Goal: Information Seeking & Learning: Learn about a topic

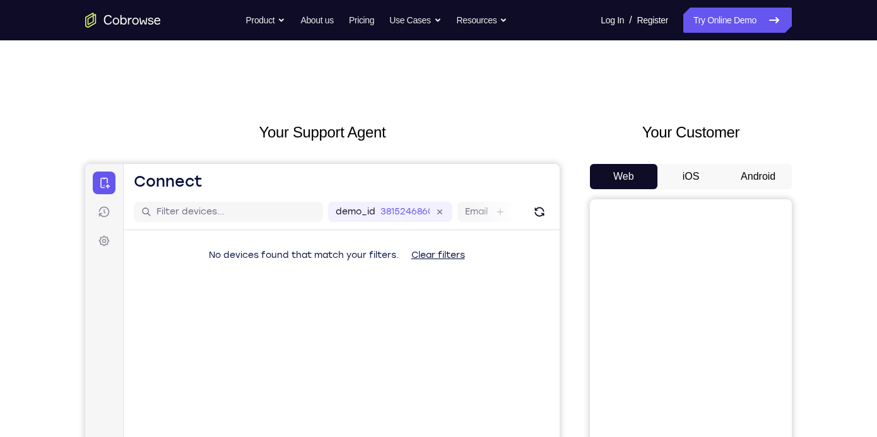
click at [722, 180] on button "iOS" at bounding box center [692, 176] width 68 height 25
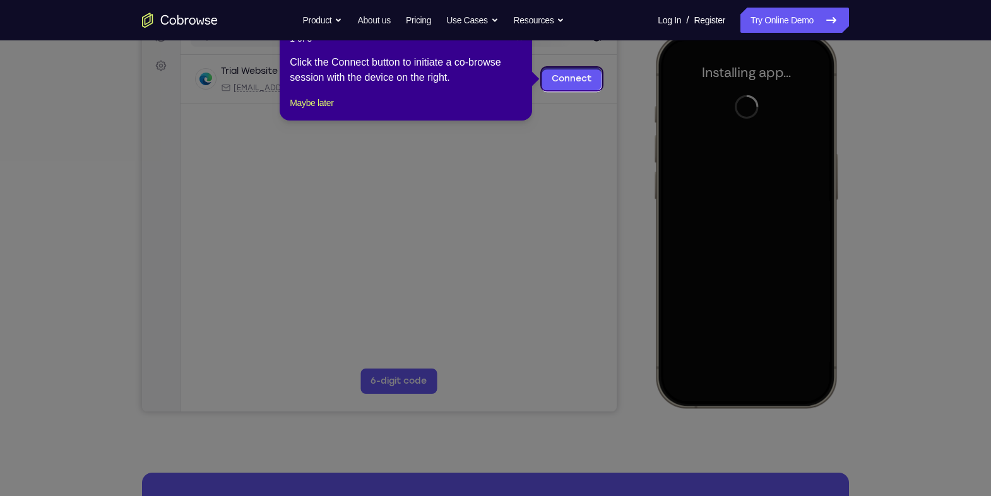
scroll to position [165, 0]
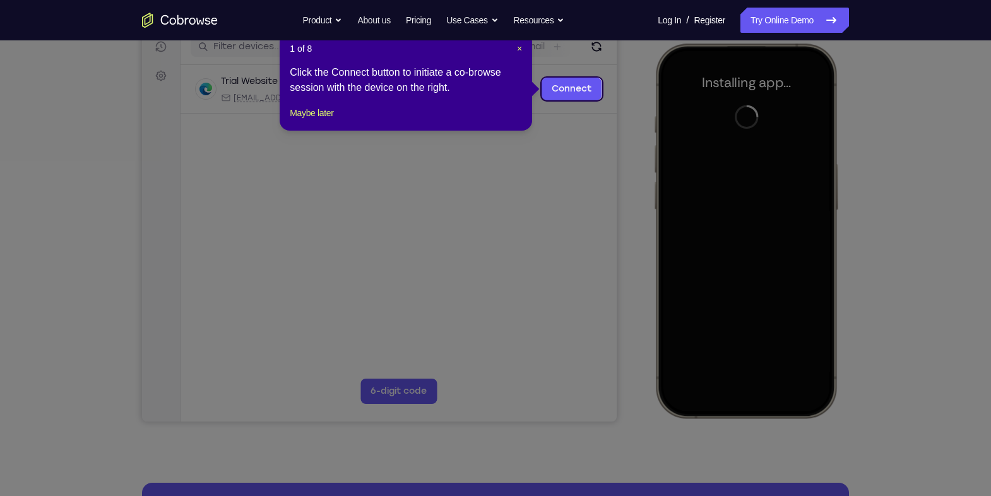
click at [522, 51] on div "1 of 8 × Click the Connect button to initiate a co-browse session with the devi…" at bounding box center [406, 81] width 252 height 98
click at [519, 47] on span "×" at bounding box center [519, 49] width 5 height 10
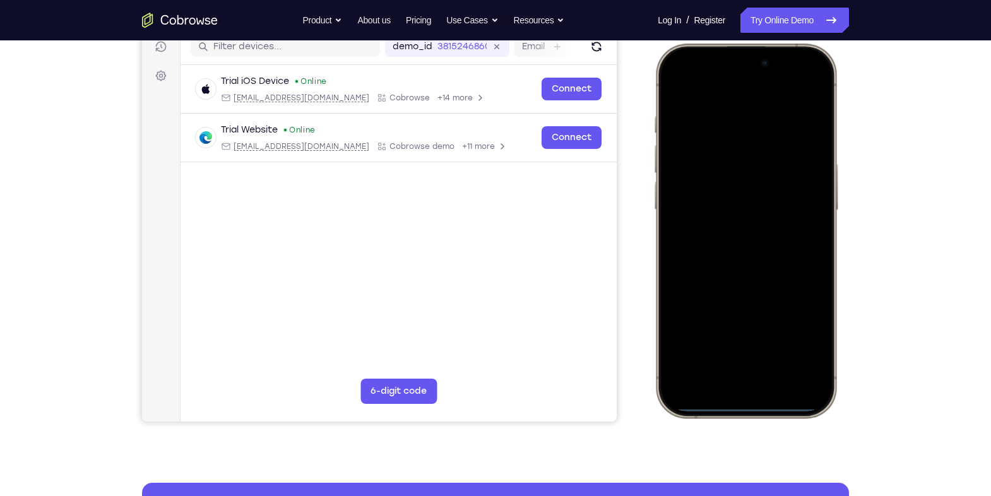
click at [680, 251] on div at bounding box center [746, 230] width 166 height 360
click at [729, 382] on div at bounding box center [746, 230] width 166 height 360
click at [724, 362] on div at bounding box center [746, 230] width 166 height 360
click at [731, 251] on div at bounding box center [746, 230] width 166 height 360
click at [728, 186] on div at bounding box center [746, 230] width 166 height 360
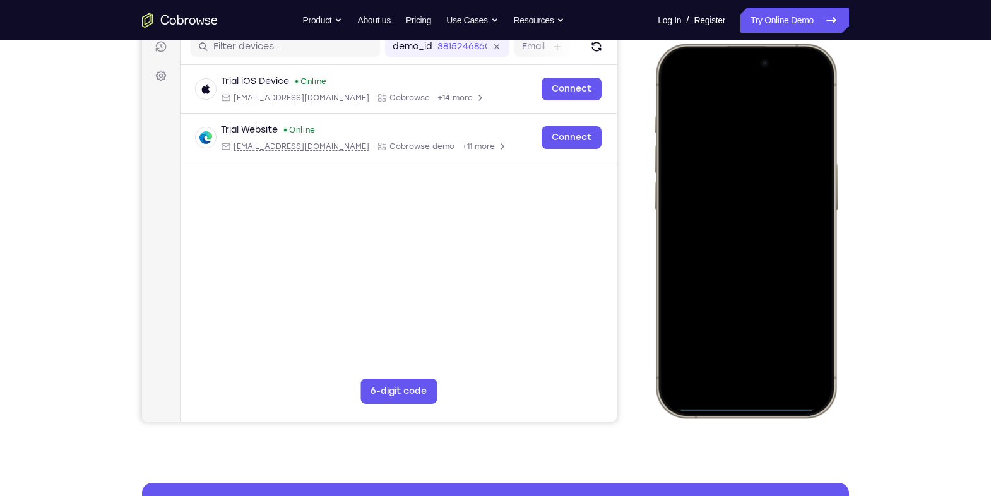
click at [714, 207] on div at bounding box center [746, 230] width 166 height 360
click at [728, 227] on div at bounding box center [746, 230] width 166 height 360
click at [724, 291] on div at bounding box center [746, 230] width 166 height 360
click at [784, 348] on div at bounding box center [746, 230] width 166 height 360
click at [748, 204] on div at bounding box center [746, 230] width 166 height 360
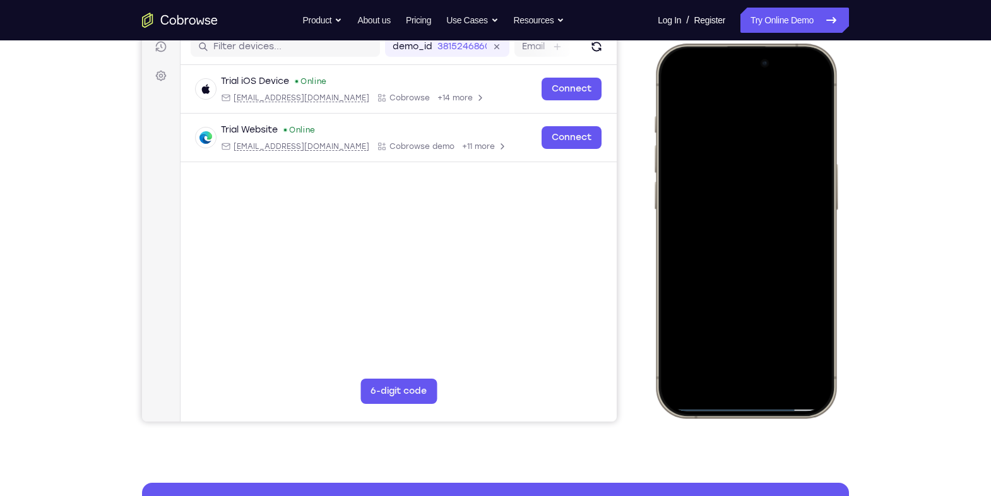
drag, startPoint x: 781, startPoint y: 181, endPoint x: 702, endPoint y: 172, distance: 78.8
click at [702, 172] on div at bounding box center [746, 230] width 166 height 360
drag, startPoint x: 748, startPoint y: 251, endPoint x: 728, endPoint y: 94, distance: 158.4
click at [728, 94] on div at bounding box center [746, 230] width 166 height 360
drag, startPoint x: 755, startPoint y: 309, endPoint x: 744, endPoint y: 119, distance: 190.3
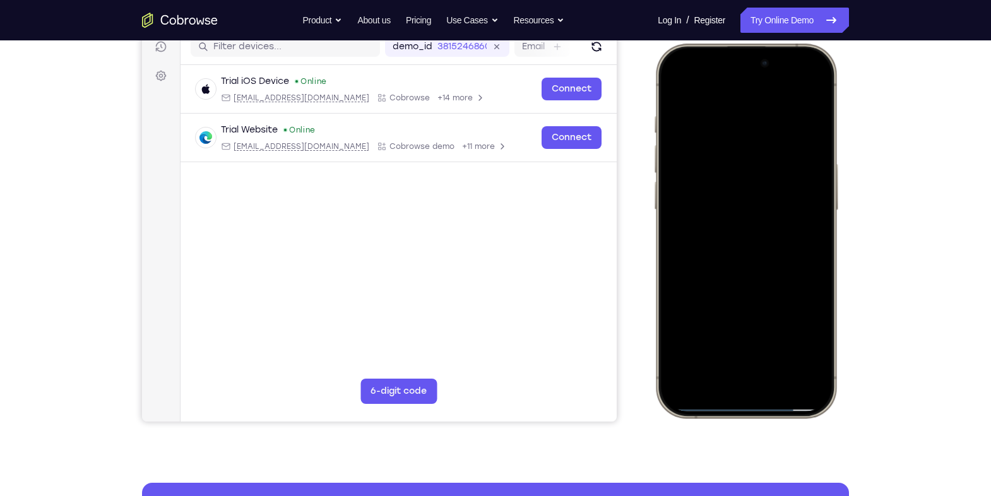
click at [744, 119] on div at bounding box center [746, 230] width 166 height 360
drag, startPoint x: 745, startPoint y: 124, endPoint x: 724, endPoint y: 44, distance: 82.2
click at [724, 44] on div at bounding box center [746, 231] width 186 height 375
drag, startPoint x: 762, startPoint y: 227, endPoint x: 704, endPoint y: 44, distance: 192.0
click at [704, 44] on div at bounding box center [746, 231] width 186 height 375
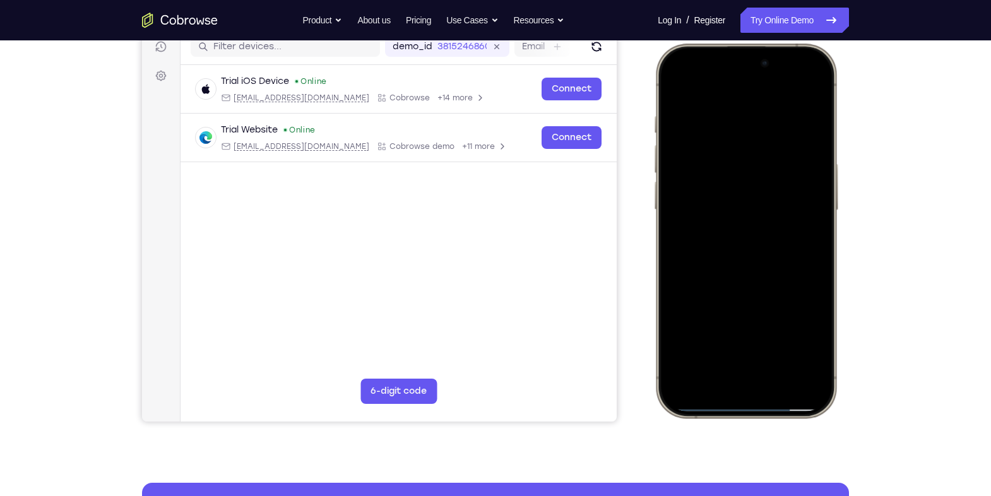
drag, startPoint x: 725, startPoint y: 98, endPoint x: 721, endPoint y: 214, distance: 116.2
click at [721, 214] on div at bounding box center [746, 230] width 166 height 360
drag, startPoint x: 800, startPoint y: 157, endPoint x: 798, endPoint y: 271, distance: 113.6
click at [798, 271] on div at bounding box center [746, 230] width 166 height 360
click at [672, 91] on div at bounding box center [746, 230] width 166 height 360
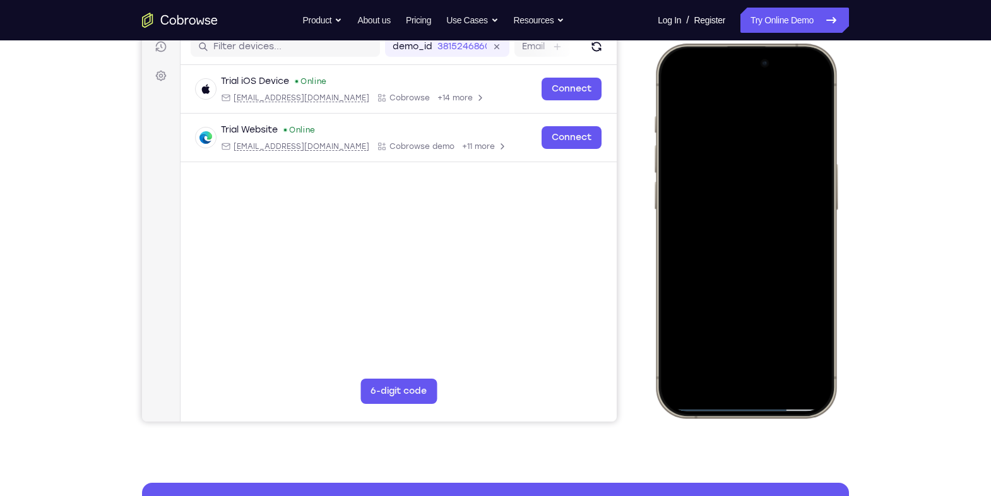
click at [750, 240] on div at bounding box center [746, 230] width 166 height 360
drag, startPoint x: 779, startPoint y: 140, endPoint x: 777, endPoint y: 283, distance: 143.3
click at [777, 283] on div at bounding box center [746, 230] width 166 height 360
click at [672, 86] on div at bounding box center [746, 230] width 166 height 360
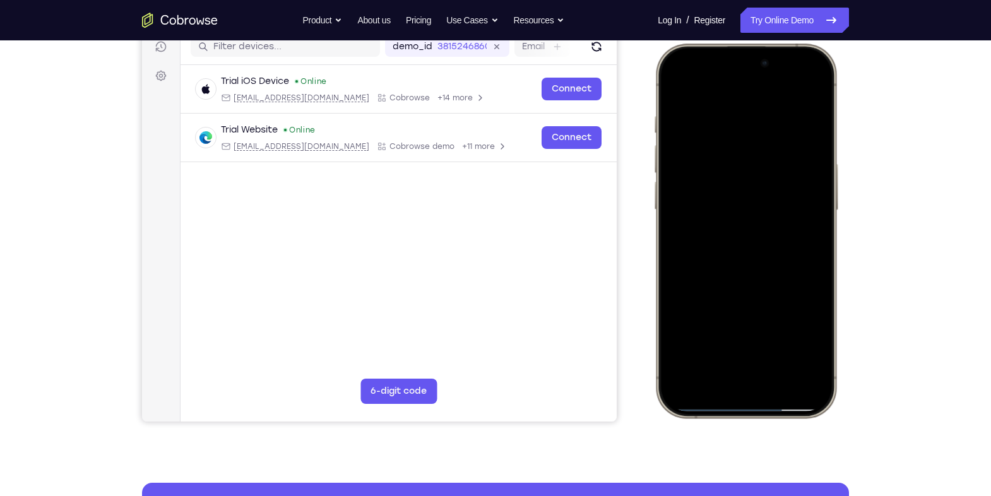
click at [718, 117] on div at bounding box center [746, 230] width 166 height 360
click at [803, 186] on div at bounding box center [746, 230] width 166 height 360
drag, startPoint x: 693, startPoint y: 174, endPoint x: 790, endPoint y: 189, distance: 98.3
click at [790, 189] on div at bounding box center [746, 230] width 166 height 360
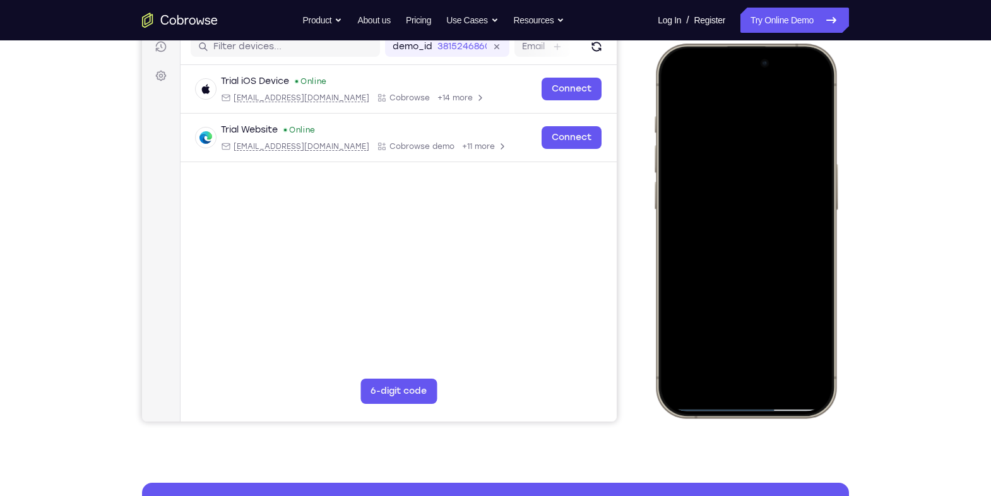
click at [707, 95] on div at bounding box center [746, 230] width 166 height 360
drag, startPoint x: 767, startPoint y: 309, endPoint x: 754, endPoint y: 184, distance: 125.7
click at [754, 184] on div at bounding box center [746, 230] width 166 height 360
click at [691, 203] on div at bounding box center [746, 230] width 166 height 360
click at [819, 175] on div at bounding box center [746, 230] width 166 height 360
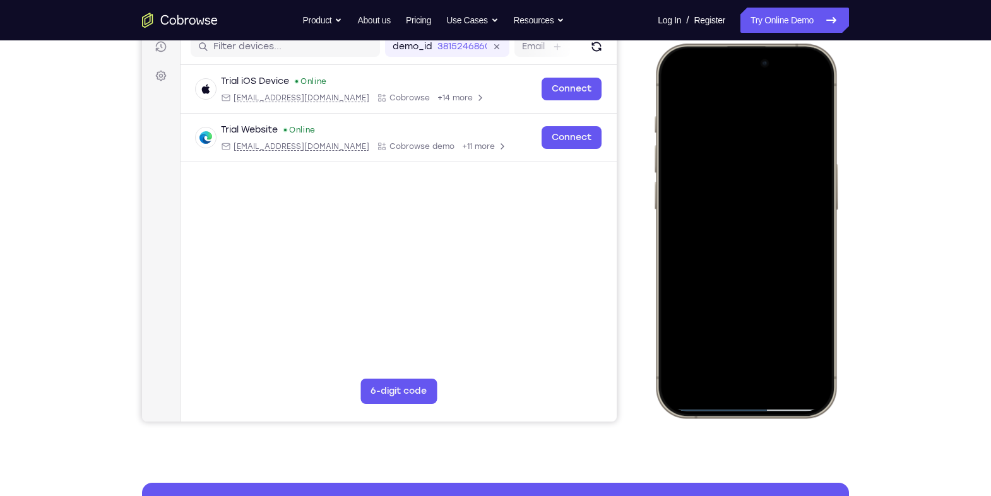
click at [818, 175] on div at bounding box center [746, 230] width 166 height 360
click at [676, 176] on div at bounding box center [746, 230] width 166 height 360
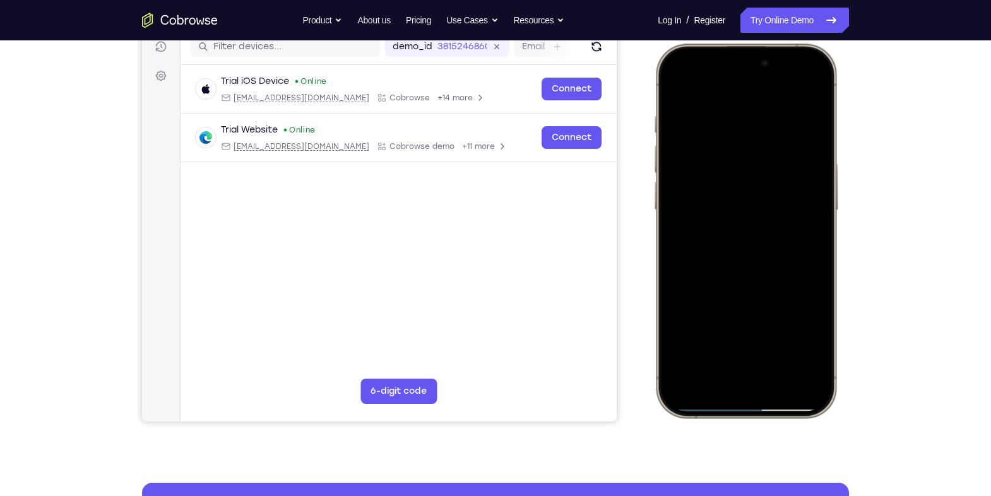
click at [676, 176] on div at bounding box center [746, 230] width 166 height 360
click at [819, 170] on div at bounding box center [746, 230] width 166 height 360
drag, startPoint x: 771, startPoint y: 315, endPoint x: 765, endPoint y: 165, distance: 150.3
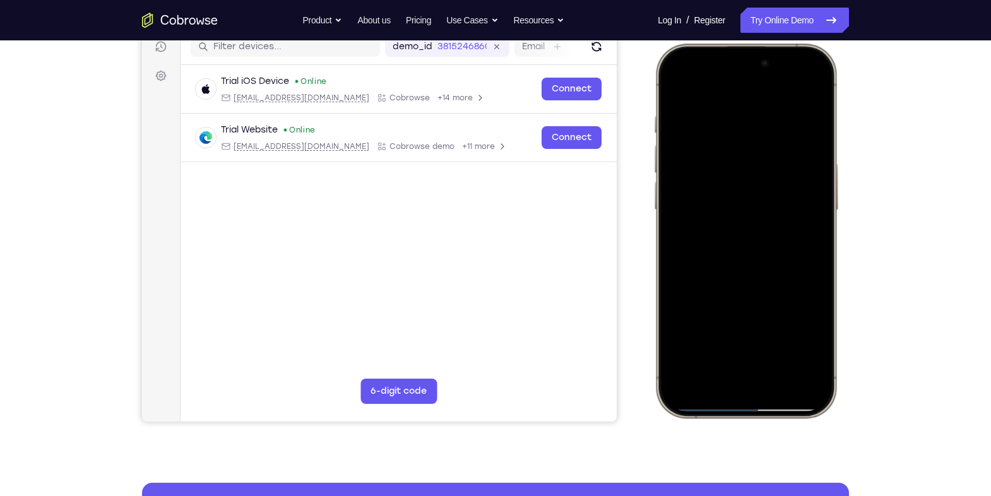
click at [765, 165] on div at bounding box center [746, 230] width 166 height 360
click at [673, 90] on div at bounding box center [746, 230] width 166 height 360
click at [674, 81] on div at bounding box center [746, 230] width 166 height 360
click at [804, 95] on div at bounding box center [746, 230] width 166 height 360
drag, startPoint x: 769, startPoint y: 234, endPoint x: 767, endPoint y: 146, distance: 87.1
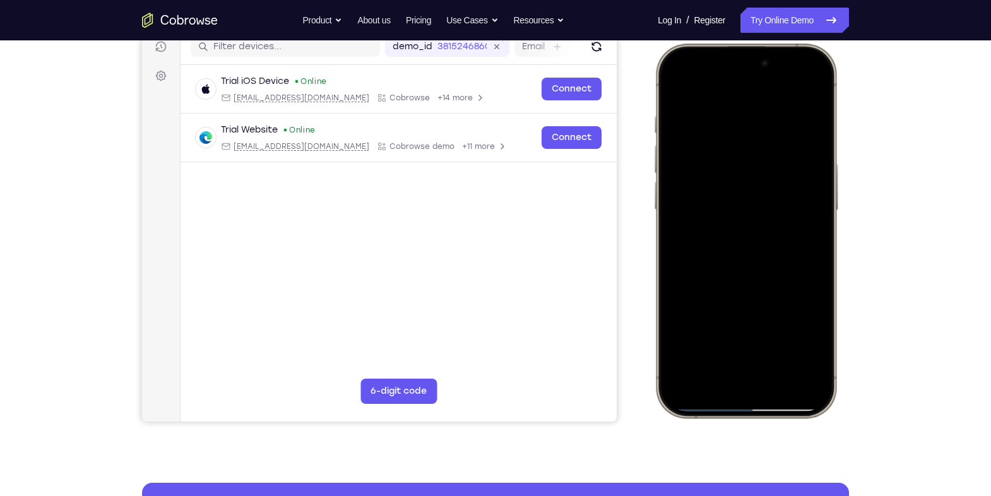
click at [767, 146] on div at bounding box center [746, 230] width 166 height 360
drag, startPoint x: 755, startPoint y: 278, endPoint x: 763, endPoint y: 142, distance: 136.6
click at [763, 142] on div at bounding box center [746, 230] width 166 height 360
drag, startPoint x: 768, startPoint y: 278, endPoint x: 731, endPoint y: 212, distance: 75.7
click at [731, 212] on div at bounding box center [746, 230] width 166 height 360
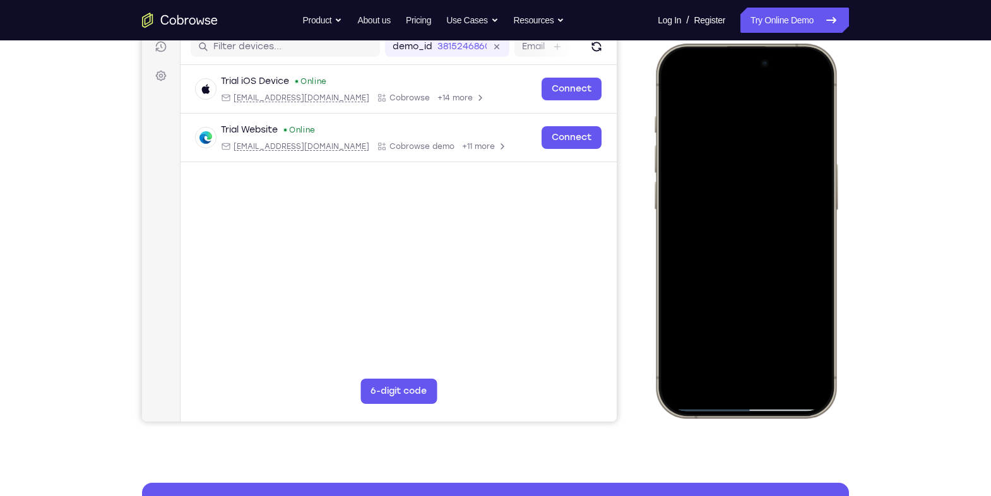
drag, startPoint x: 746, startPoint y: 307, endPoint x: 749, endPoint y: 240, distance: 67.0
click at [749, 240] on div at bounding box center [746, 230] width 166 height 360
click at [671, 194] on div at bounding box center [746, 230] width 166 height 360
click at [817, 193] on div at bounding box center [746, 230] width 166 height 360
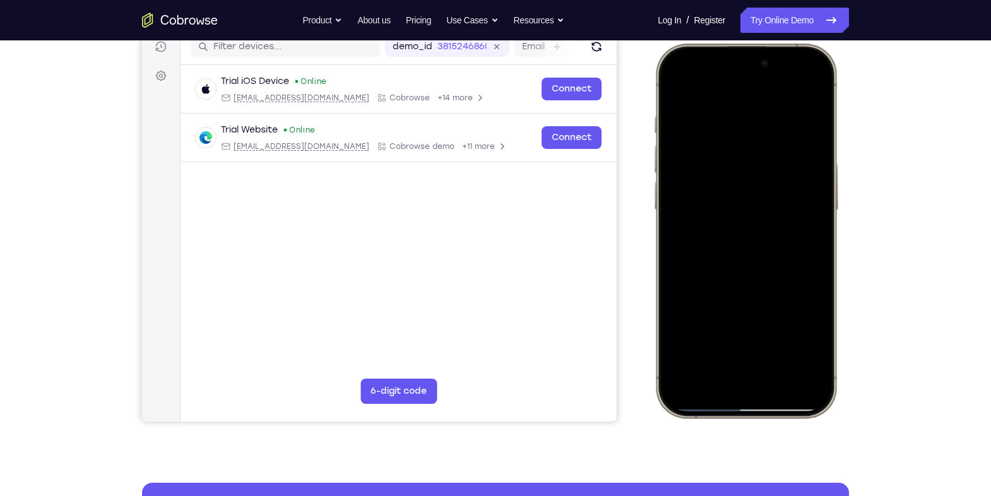
click at [817, 193] on div at bounding box center [746, 230] width 166 height 360
click at [676, 317] on div at bounding box center [746, 230] width 166 height 360
drag, startPoint x: 734, startPoint y: 317, endPoint x: 723, endPoint y: 147, distance: 170.1
click at [723, 147] on div at bounding box center [746, 230] width 166 height 360
drag, startPoint x: 741, startPoint y: 264, endPoint x: 732, endPoint y: 168, distance: 95.7
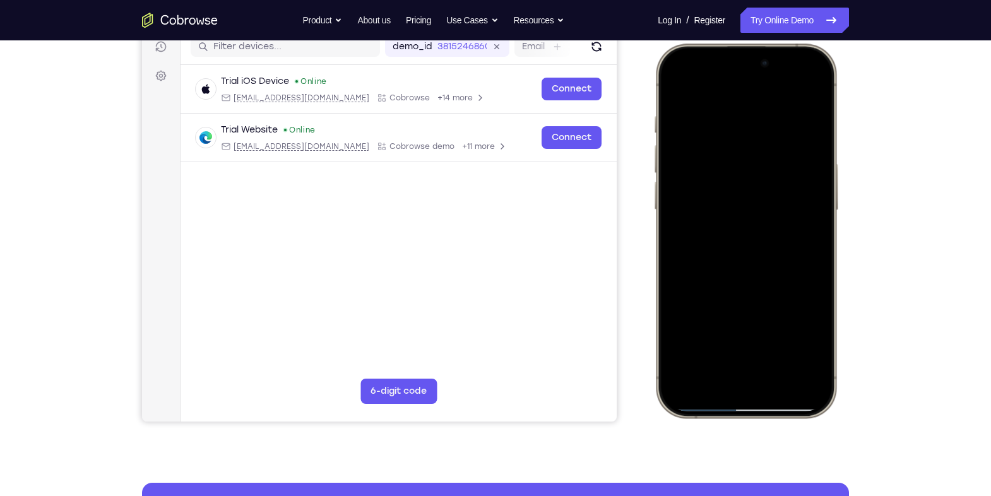
click at [732, 168] on div at bounding box center [746, 230] width 166 height 360
drag, startPoint x: 728, startPoint y: 295, endPoint x: 728, endPoint y: 205, distance: 90.2
click at [728, 205] on div at bounding box center [746, 230] width 166 height 360
drag, startPoint x: 741, startPoint y: 318, endPoint x: 739, endPoint y: 134, distance: 183.7
click at [739, 134] on div at bounding box center [746, 230] width 166 height 360
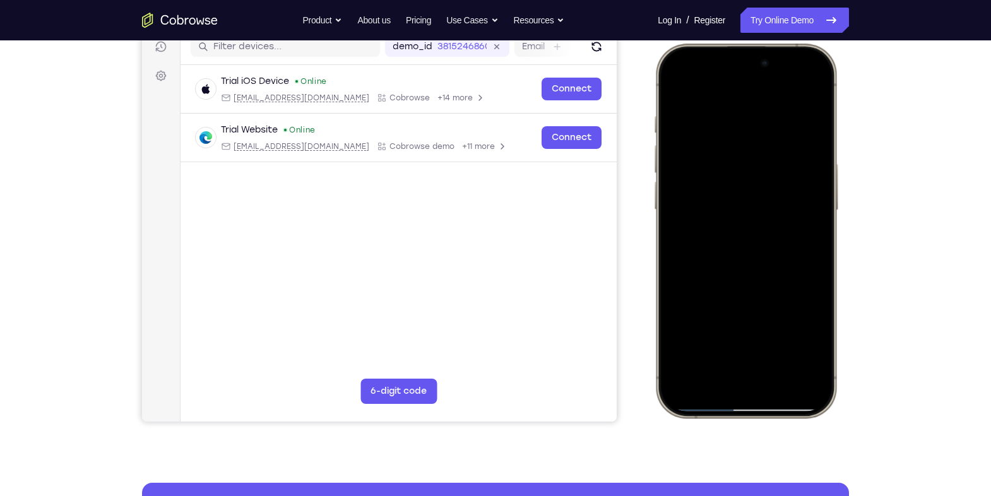
click at [815, 259] on div at bounding box center [746, 230] width 166 height 360
drag, startPoint x: 785, startPoint y: 301, endPoint x: 776, endPoint y: 160, distance: 141.0
click at [776, 160] on div at bounding box center [746, 230] width 166 height 360
drag, startPoint x: 773, startPoint y: 261, endPoint x: 755, endPoint y: 157, distance: 106.2
click at [755, 157] on div at bounding box center [746, 230] width 166 height 360
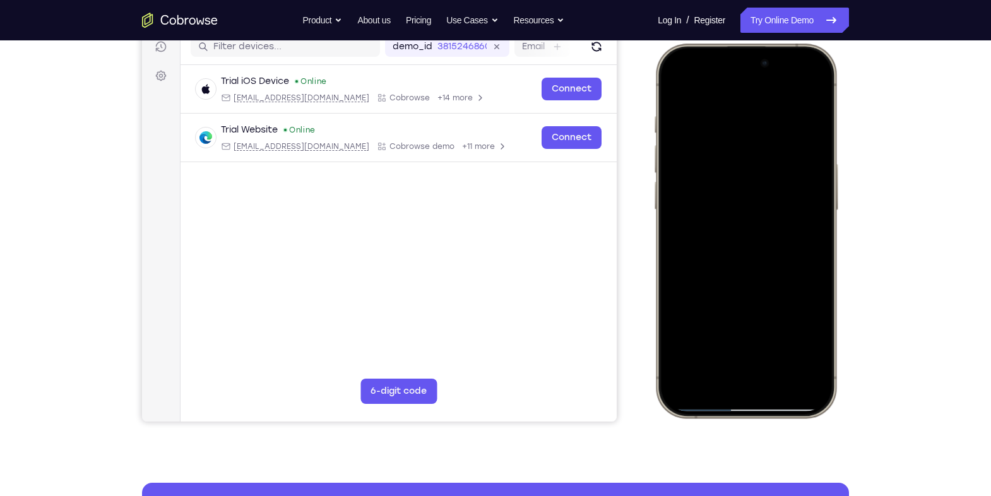
drag, startPoint x: 735, startPoint y: 273, endPoint x: 730, endPoint y: 157, distance: 115.6
click at [730, 157] on div at bounding box center [746, 230] width 166 height 360
click at [817, 266] on div at bounding box center [746, 230] width 166 height 360
drag, startPoint x: 758, startPoint y: 295, endPoint x: 764, endPoint y: 223, distance: 72.2
click at [764, 223] on div at bounding box center [746, 230] width 166 height 360
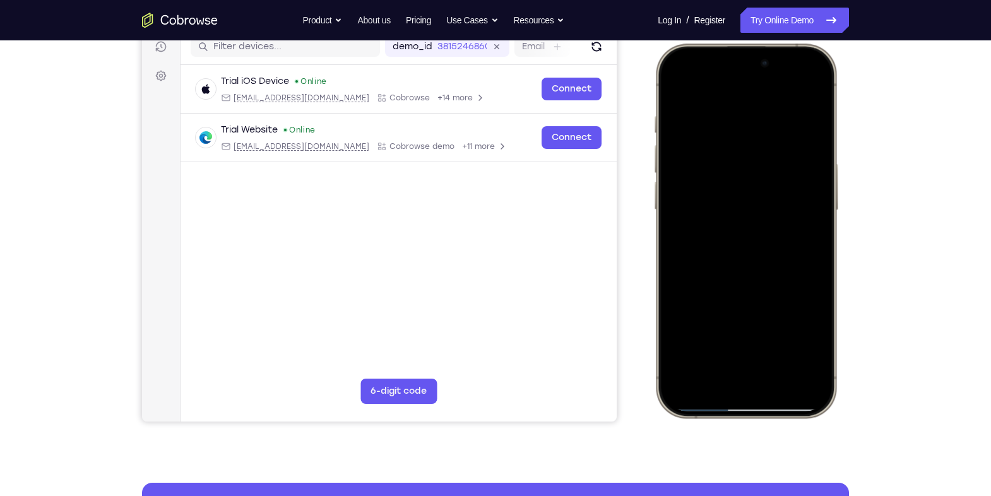
drag, startPoint x: 764, startPoint y: 316, endPoint x: 758, endPoint y: 176, distance: 139.6
click at [758, 176] on div at bounding box center [746, 230] width 166 height 360
drag, startPoint x: 760, startPoint y: 270, endPoint x: 748, endPoint y: 237, distance: 35.5
click at [748, 237] on div at bounding box center [746, 230] width 166 height 360
drag, startPoint x: 758, startPoint y: 325, endPoint x: 779, endPoint y: 163, distance: 162.9
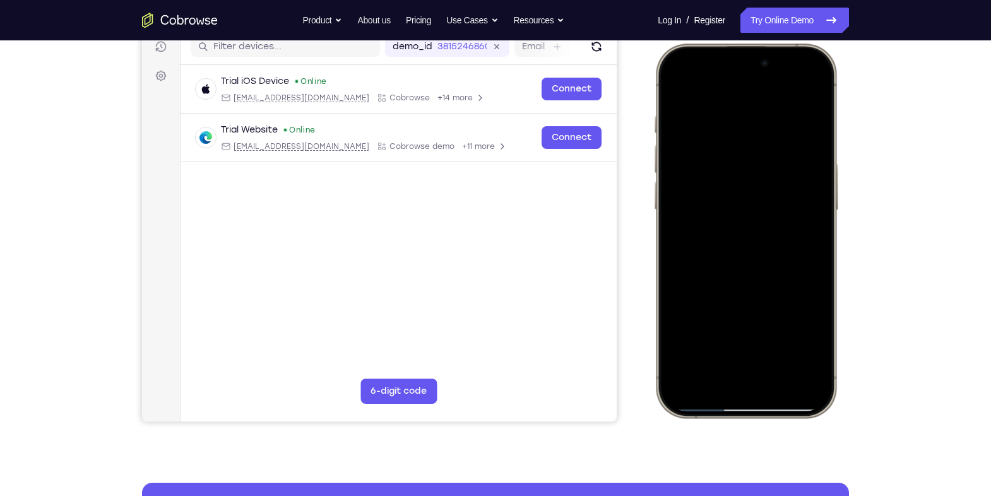
click at [779, 163] on div at bounding box center [746, 230] width 166 height 360
drag, startPoint x: 773, startPoint y: 264, endPoint x: 750, endPoint y: 191, distance: 76.7
click at [750, 191] on div at bounding box center [746, 230] width 166 height 360
drag, startPoint x: 750, startPoint y: 287, endPoint x: 737, endPoint y: 215, distance: 73.8
click at [737, 215] on div at bounding box center [746, 230] width 166 height 360
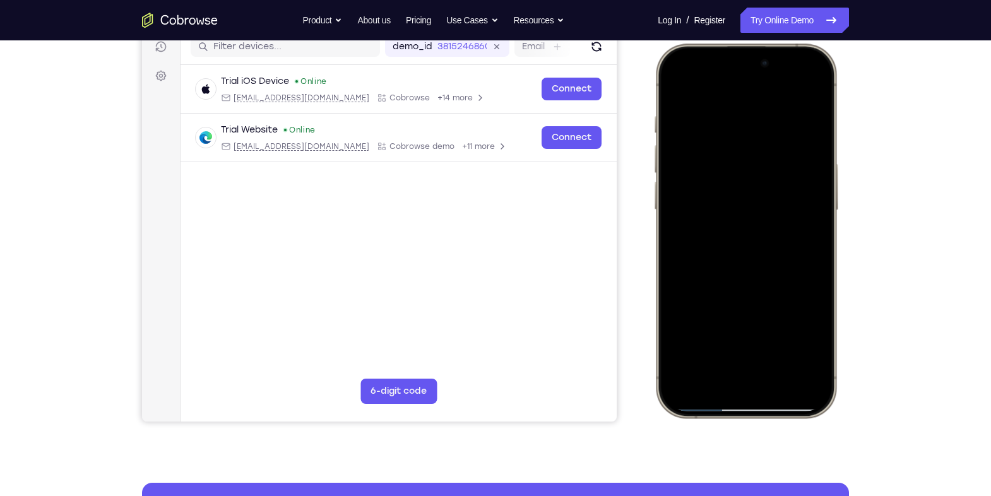
drag, startPoint x: 788, startPoint y: 314, endPoint x: 764, endPoint y: 256, distance: 62.0
click at [764, 256] on div at bounding box center [746, 230] width 166 height 360
click at [819, 237] on div at bounding box center [746, 230] width 166 height 360
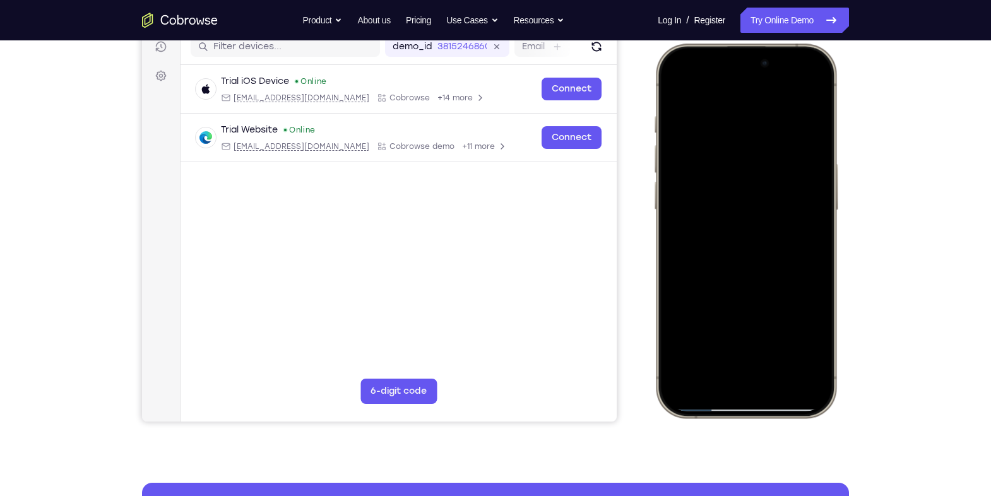
click at [819, 237] on div at bounding box center [746, 230] width 166 height 360
drag, startPoint x: 783, startPoint y: 321, endPoint x: 759, endPoint y: 144, distance: 178.2
click at [759, 144] on div at bounding box center [746, 230] width 166 height 360
drag, startPoint x: 768, startPoint y: 297, endPoint x: 745, endPoint y: 147, distance: 151.3
click at [745, 147] on div at bounding box center [746, 230] width 166 height 360
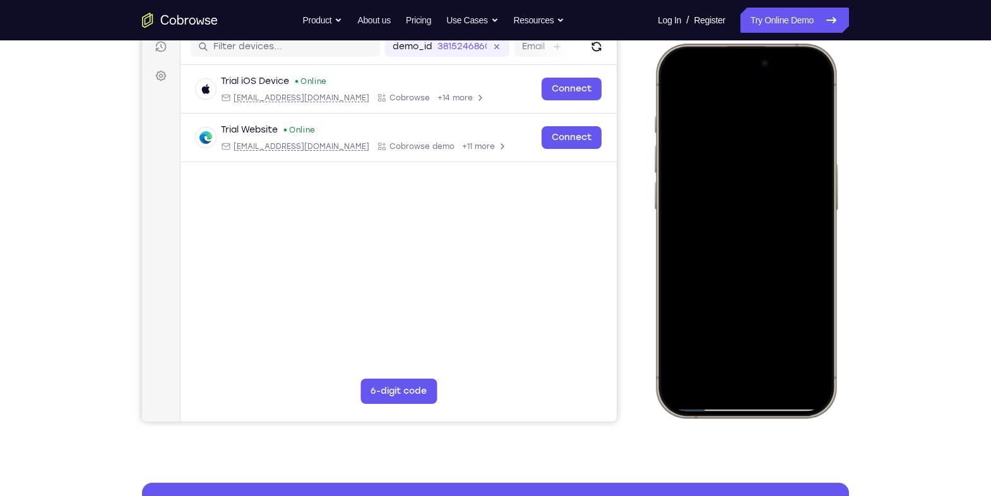
drag, startPoint x: 783, startPoint y: 346, endPoint x: 768, endPoint y: 254, distance: 93.9
click at [768, 254] on div at bounding box center [746, 230] width 166 height 360
drag, startPoint x: 766, startPoint y: 313, endPoint x: 764, endPoint y: 126, distance: 186.8
click at [764, 126] on div at bounding box center [746, 230] width 166 height 360
drag, startPoint x: 764, startPoint y: 223, endPoint x: 770, endPoint y: 90, distance: 133.3
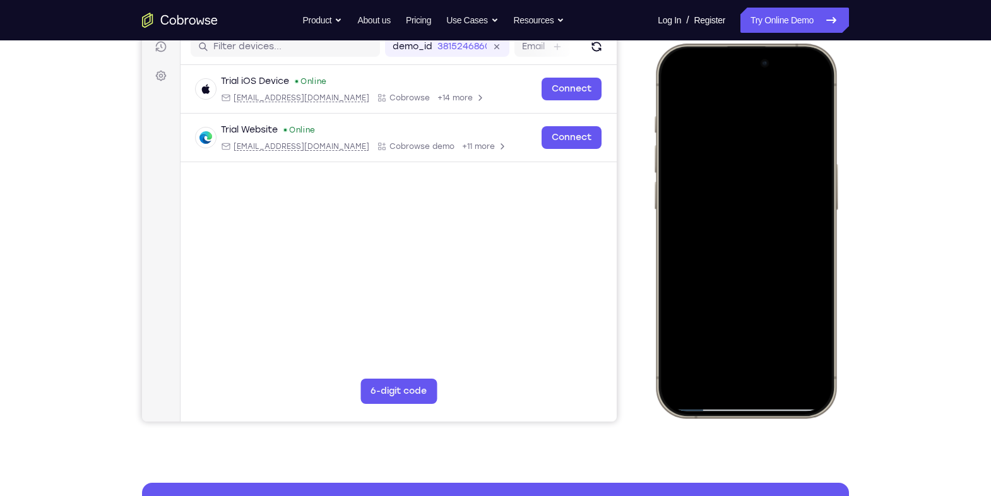
click at [770, 90] on div at bounding box center [746, 230] width 166 height 360
drag, startPoint x: 761, startPoint y: 263, endPoint x: 753, endPoint y: 281, distance: 19.5
click at [753, 281] on div at bounding box center [746, 230] width 166 height 360
click at [822, 228] on div at bounding box center [746, 230] width 166 height 360
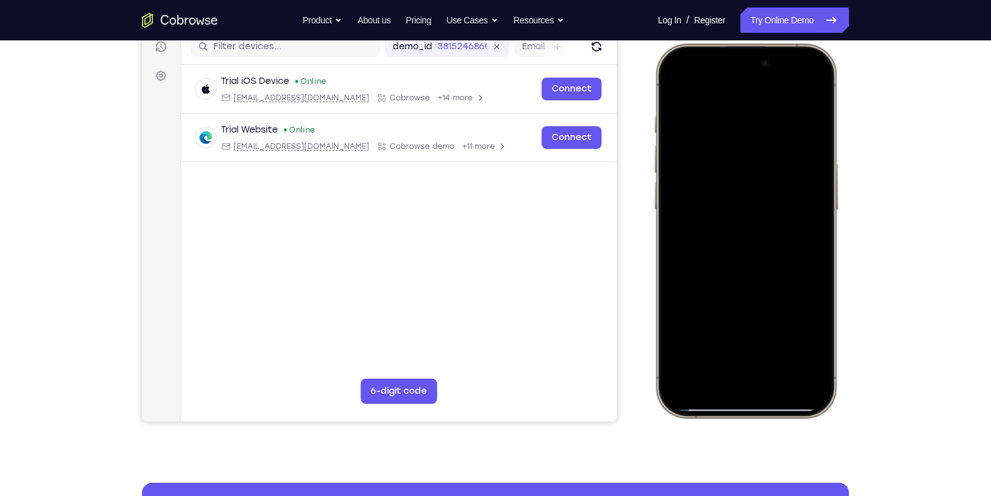
click at [822, 228] on div at bounding box center [746, 230] width 166 height 360
click at [819, 228] on div at bounding box center [746, 230] width 166 height 360
click at [820, 228] on div at bounding box center [746, 230] width 166 height 360
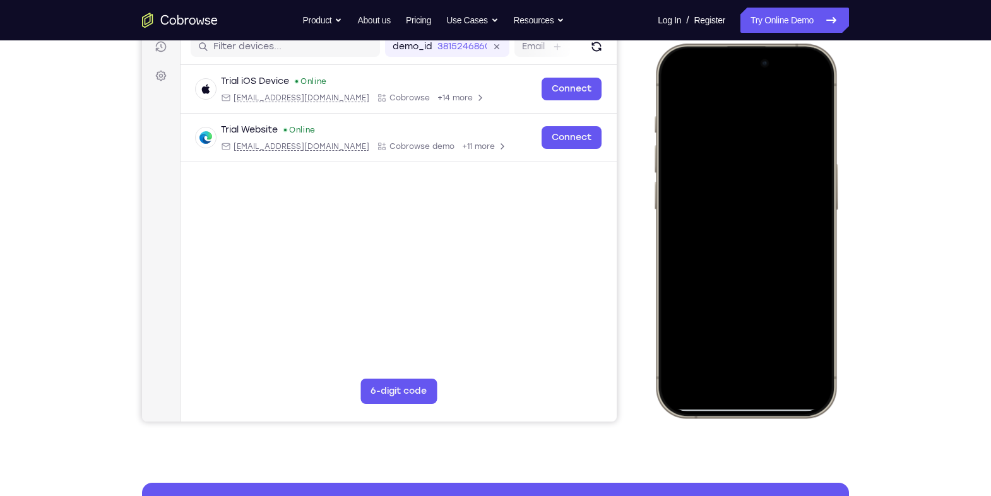
click at [820, 228] on div at bounding box center [746, 230] width 166 height 360
